Goal: Task Accomplishment & Management: Use online tool/utility

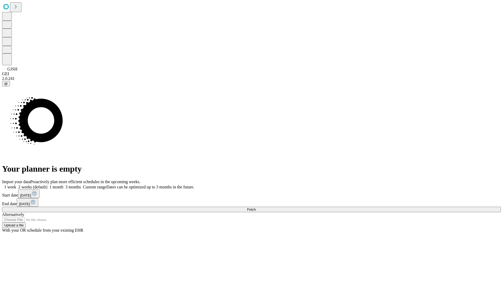
click at [256, 207] on span "Fetch" at bounding box center [251, 209] width 9 height 4
